Goal: Task Accomplishment & Management: Manage account settings

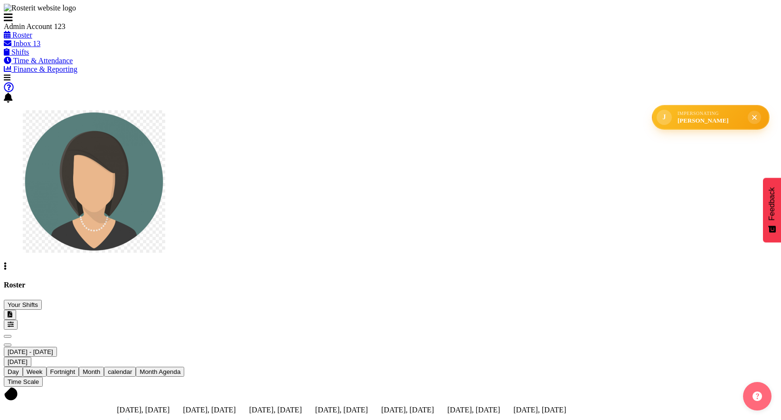
click at [672, 120] on div "J" at bounding box center [664, 117] width 15 height 15
click at [716, 128] on div "J Impersonating Jane Doe" at bounding box center [711, 117] width 118 height 25
click at [713, 119] on div "Impersonating Jane Doe" at bounding box center [709, 118] width 65 height 14
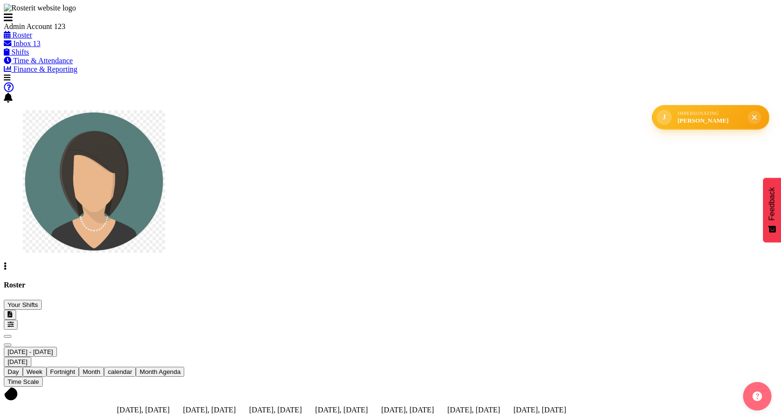
click at [714, 116] on div "Impersonating" at bounding box center [709, 113] width 65 height 5
click at [714, 122] on div "Jane Doe" at bounding box center [709, 121] width 65 height 8
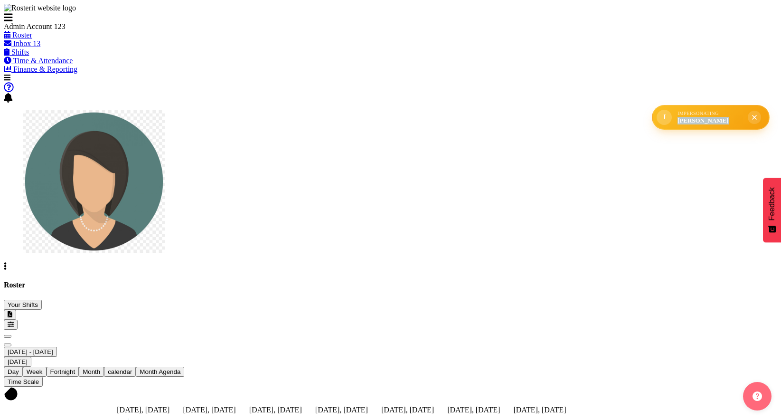
click at [714, 122] on div "Jane Doe" at bounding box center [709, 121] width 65 height 8
click at [754, 120] on icon "submit" at bounding box center [755, 117] width 8 height 8
